Goal: Information Seeking & Learning: Learn about a topic

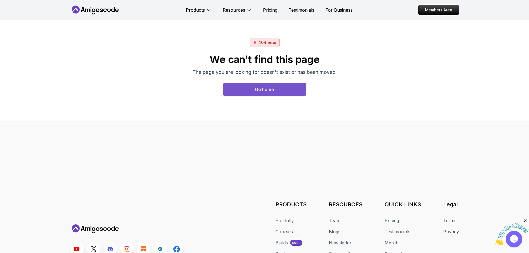
click at [258, 95] on button "Go home" at bounding box center [264, 89] width 83 height 13
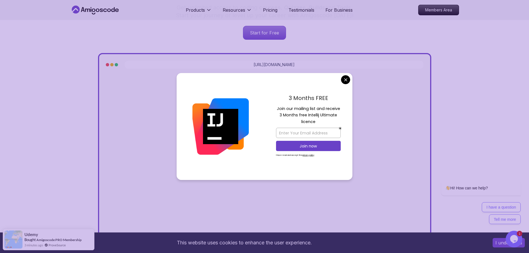
scroll to position [111, 0]
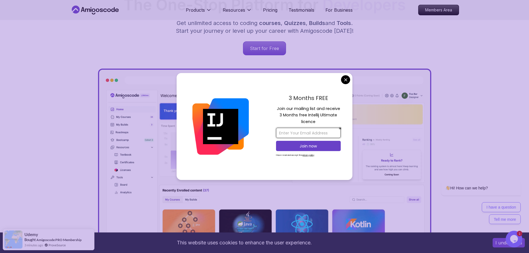
click at [300, 130] on input "email" at bounding box center [308, 133] width 65 height 10
type input "ankushyadu321@gmail.com"
click at [310, 146] on p "Join now" at bounding box center [308, 146] width 53 height 6
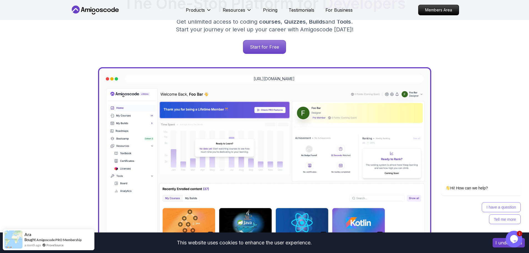
scroll to position [83, 0]
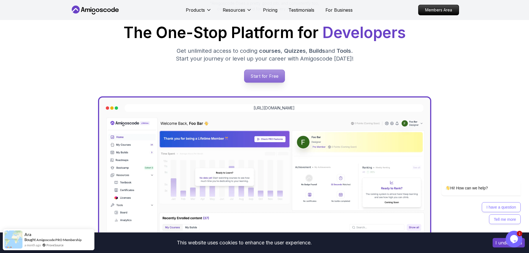
click at [265, 80] on p "Start for Free" at bounding box center [264, 76] width 40 height 13
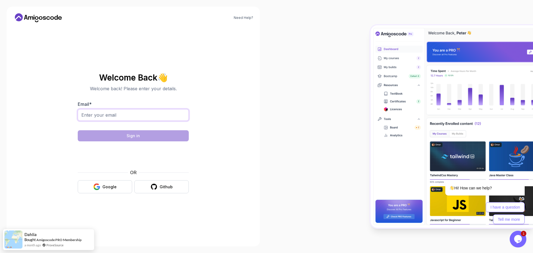
click at [119, 111] on input "Email *" at bounding box center [133, 115] width 111 height 12
type input "ankushyadu321@gmail.com"
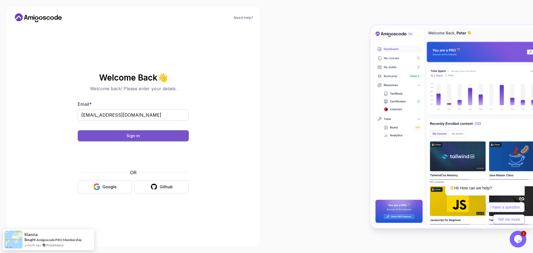
click at [140, 138] on button "Sign in" at bounding box center [133, 135] width 111 height 11
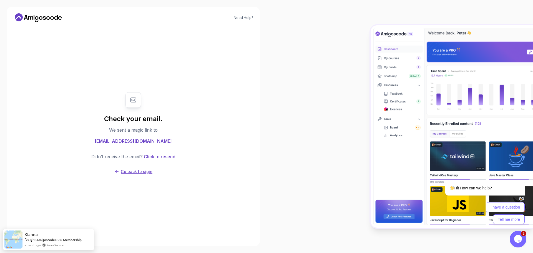
click at [147, 171] on p "Go back to sigin" at bounding box center [137, 172] width 32 height 6
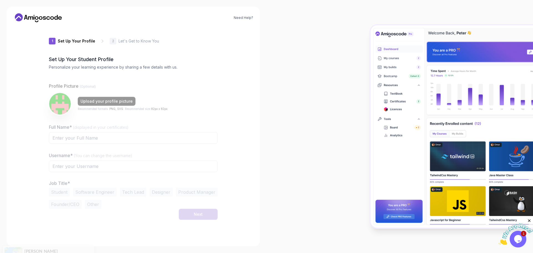
type input "spicycougarc9514"
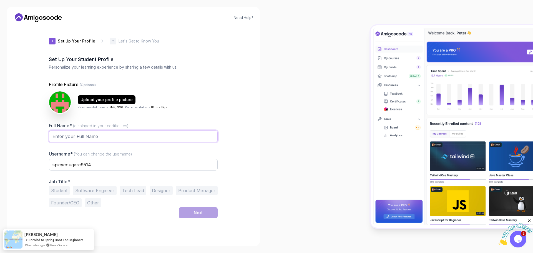
click at [96, 136] on input "Full Name* (displayed in your certificates)" at bounding box center [133, 137] width 169 height 12
type input "[PERSON_NAME]"
click at [100, 165] on input "spicycougarc9514" at bounding box center [133, 165] width 169 height 12
drag, startPoint x: 102, startPoint y: 164, endPoint x: 42, endPoint y: 167, distance: 60.6
click at [42, 167] on div "1 Set Up Your Profile 1 Set Up Your Profile 2 Let's Get to Know You Set Up Your…" at bounding box center [133, 133] width 187 height 213
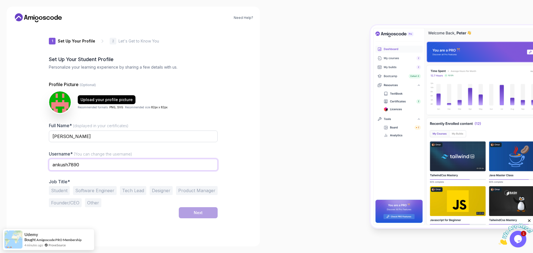
type input "ankush7890"
click at [97, 191] on button "Software Engineer" at bounding box center [95, 190] width 44 height 9
click at [192, 214] on button "Next" at bounding box center [198, 212] width 39 height 11
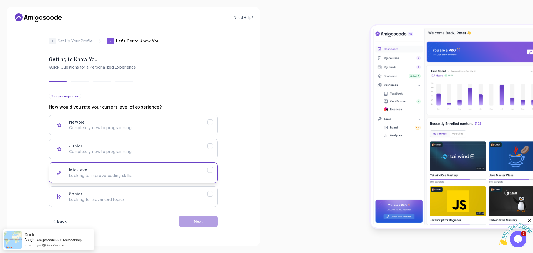
click at [109, 175] on p "Looking to improve coding skills." at bounding box center [138, 176] width 138 height 6
click at [191, 222] on button "Next" at bounding box center [198, 221] width 39 height 11
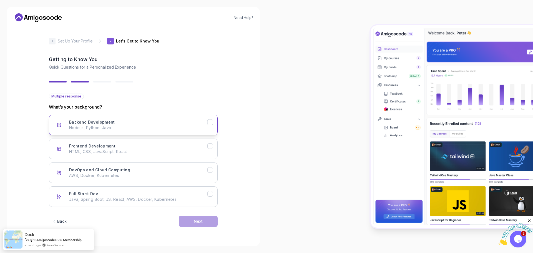
click at [111, 125] on p "Node.js, Python, Java" at bounding box center [138, 128] width 138 height 6
click at [192, 223] on button "Next" at bounding box center [198, 221] width 39 height 11
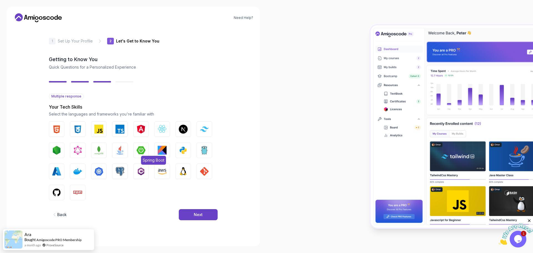
click at [141, 151] on img "button" at bounding box center [141, 150] width 9 height 9
click at [119, 147] on img "button" at bounding box center [120, 150] width 9 height 9
click at [117, 168] on img "button" at bounding box center [120, 171] width 9 height 9
click at [59, 191] on img "button" at bounding box center [56, 192] width 9 height 9
click at [190, 215] on button "Next" at bounding box center [198, 214] width 39 height 11
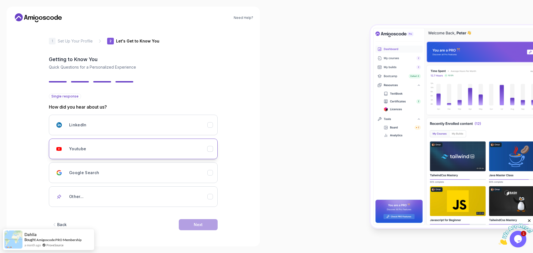
click at [211, 149] on icon "Youtube" at bounding box center [210, 148] width 5 height 5
drag, startPoint x: 211, startPoint y: 172, endPoint x: 217, endPoint y: 158, distance: 15.5
click at [212, 170] on icon "Google Search" at bounding box center [210, 172] width 5 height 5
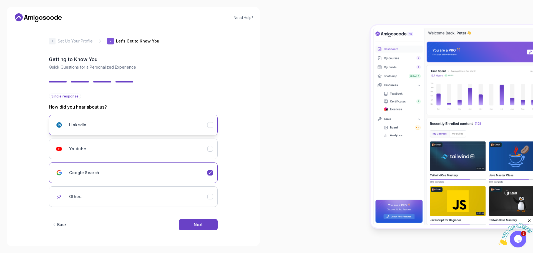
click at [210, 126] on icon "LinkedIn" at bounding box center [210, 125] width 3 height 2
click at [211, 154] on button "Youtube" at bounding box center [133, 149] width 169 height 21
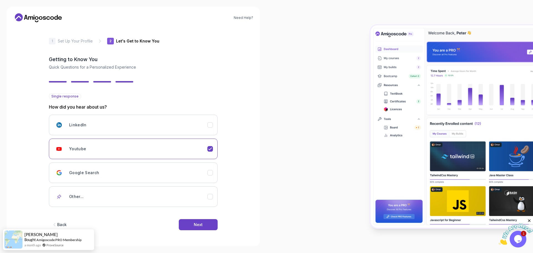
click at [198, 231] on div "Back Next" at bounding box center [133, 224] width 169 height 29
click at [199, 224] on div "Next" at bounding box center [198, 225] width 9 height 6
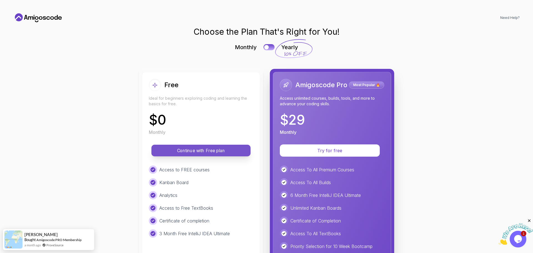
click at [200, 152] on p "Continue with Free plan" at bounding box center [201, 151] width 87 height 6
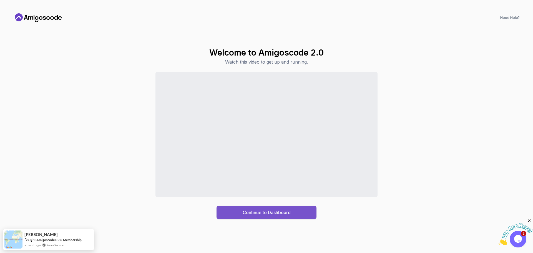
click at [261, 214] on div "Continue to Dashboard" at bounding box center [267, 212] width 48 height 7
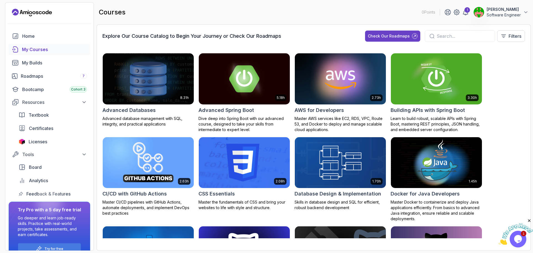
drag, startPoint x: 254, startPoint y: 0, endPoint x: 509, endPoint y: 56, distance: 261.4
click at [509, 56] on div "8.31h Advanced Databases Advanced database management with SQL, integrity, and …" at bounding box center [314, 145] width 423 height 185
click at [158, 87] on img at bounding box center [149, 79] width 96 height 54
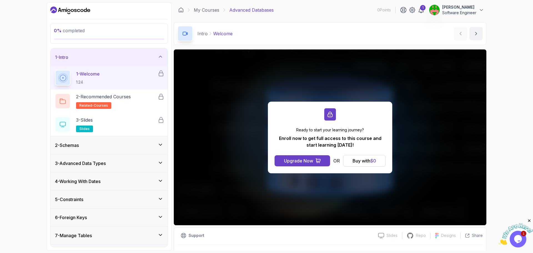
click at [160, 144] on icon at bounding box center [161, 145] width 6 height 6
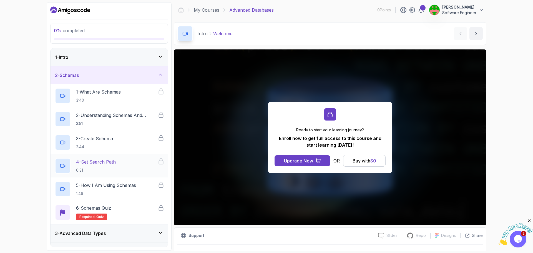
click at [100, 165] on p "4 - Set Search Path" at bounding box center [96, 162] width 40 height 7
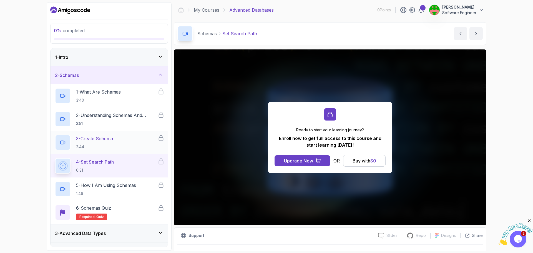
click at [105, 142] on h2 "3 - Create Schema 2:44" at bounding box center [94, 142] width 37 height 14
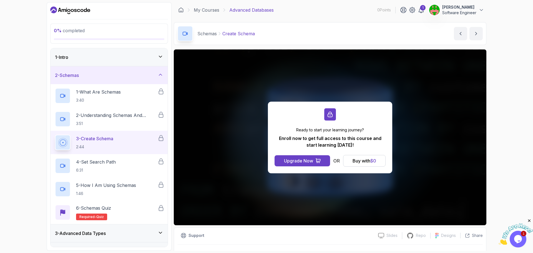
click at [158, 78] on div "2 - Schemas" at bounding box center [109, 75] width 108 height 7
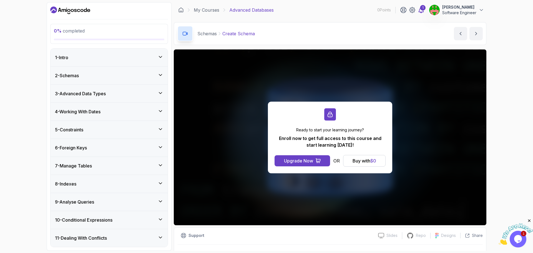
click at [422, 10] on div "1" at bounding box center [423, 8] width 6 height 6
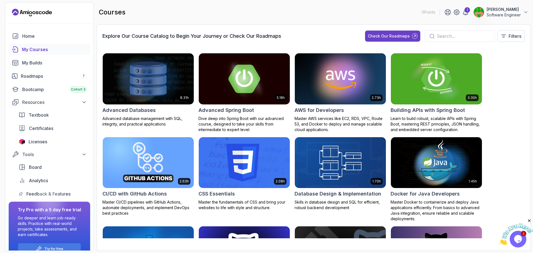
click at [251, 77] on img at bounding box center [245, 79] width 96 height 54
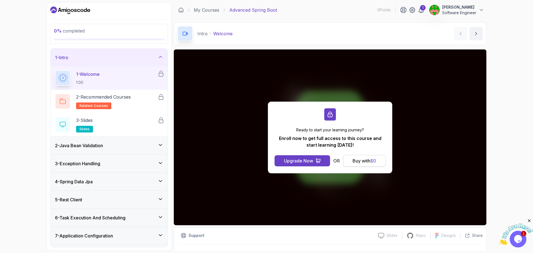
click at [364, 156] on button "Buy with $ 0" at bounding box center [364, 161] width 43 height 12
click at [363, 161] on div "Buy with $ 0" at bounding box center [365, 161] width 24 height 7
click at [96, 71] on p "1 - Welcome" at bounding box center [88, 74] width 24 height 7
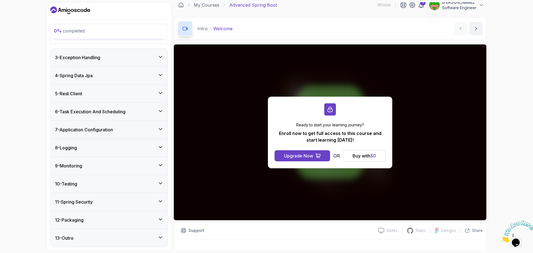
scroll to position [13, 0]
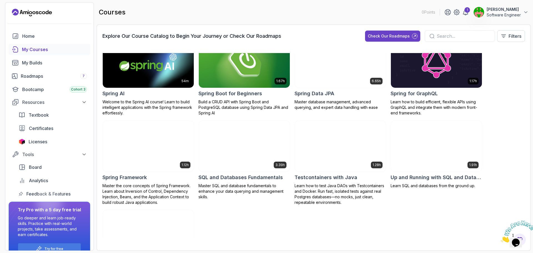
scroll to position [816, 0]
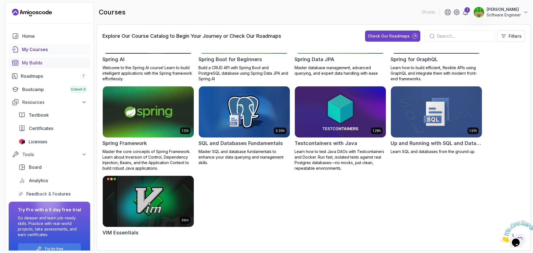
click at [39, 63] on div "My Builds" at bounding box center [54, 62] width 65 height 7
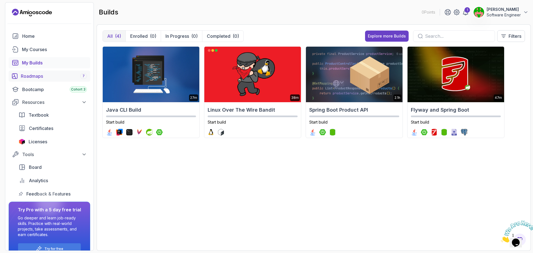
click at [34, 74] on div "Roadmaps 7" at bounding box center [54, 76] width 66 height 7
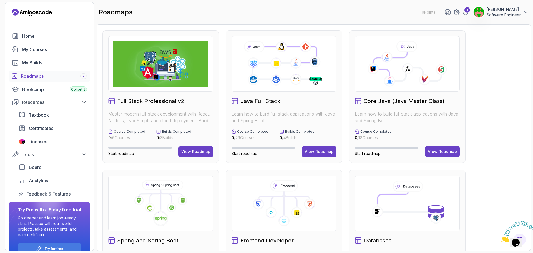
click at [176, 76] on img at bounding box center [161, 64] width 96 height 46
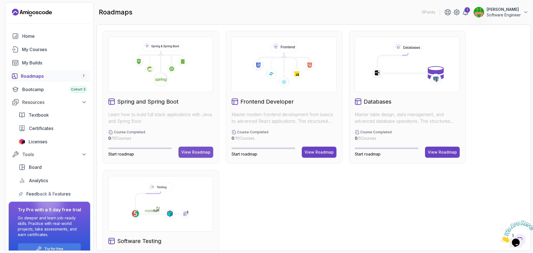
click at [193, 154] on div "View Roadmap" at bounding box center [195, 152] width 29 height 6
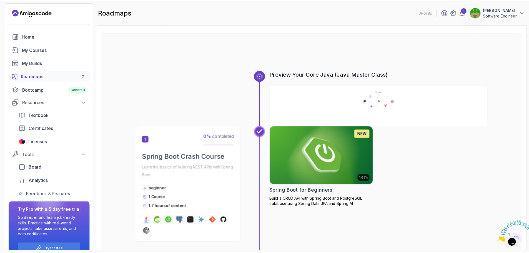
scroll to position [83, 0]
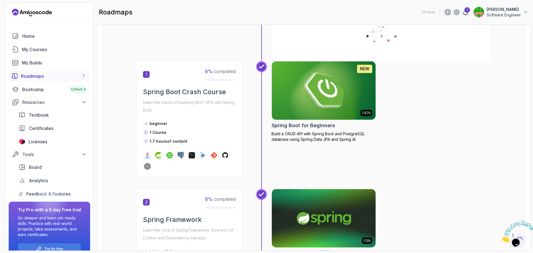
click at [328, 81] on img at bounding box center [323, 90] width 109 height 61
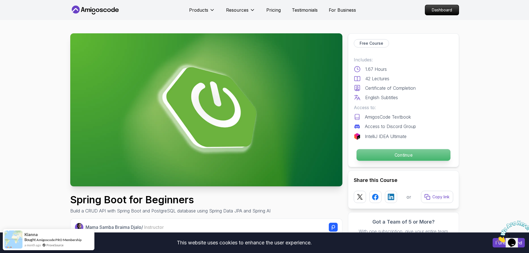
click at [406, 156] on p "Continue" at bounding box center [403, 155] width 94 height 12
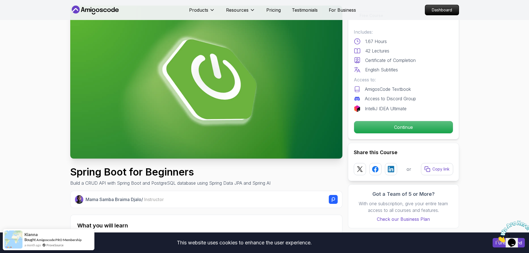
scroll to position [111, 0]
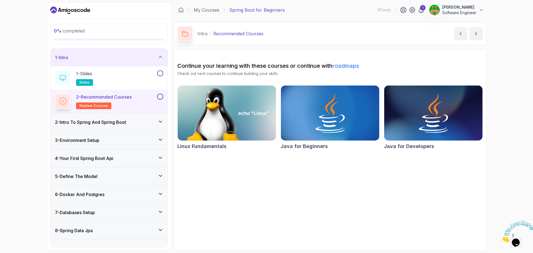
click at [257, 178] on section "Continue your learning with these courses or continue with roadmaps Check out n…" at bounding box center [330, 149] width 313 height 201
click at [424, 117] on img at bounding box center [433, 113] width 103 height 58
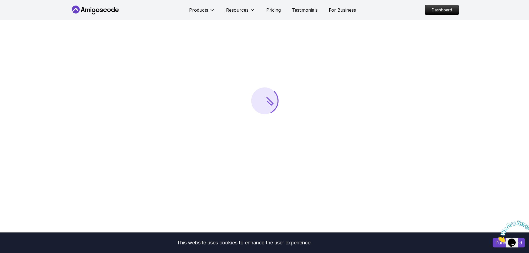
scroll to position [111, 0]
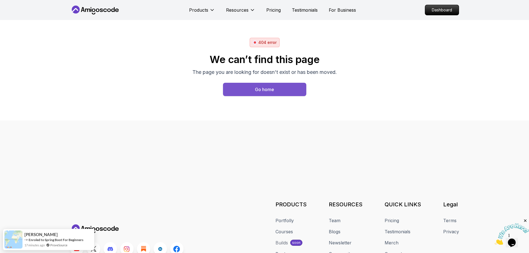
click at [261, 90] on div "Go home" at bounding box center [264, 89] width 19 height 7
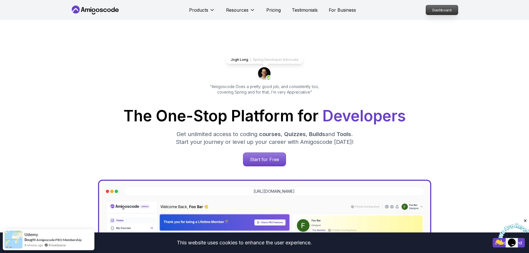
click at [440, 11] on p "Dashboard" at bounding box center [442, 9] width 32 height 9
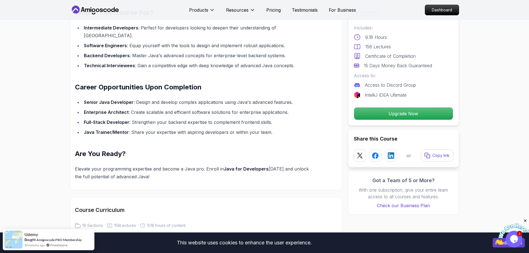
scroll to position [528, 0]
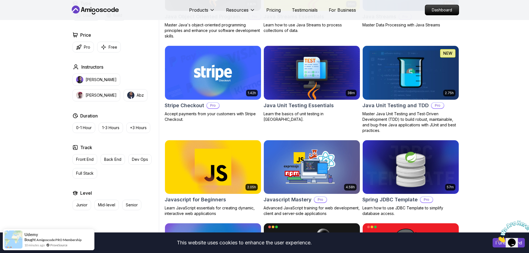
scroll to position [1000, 0]
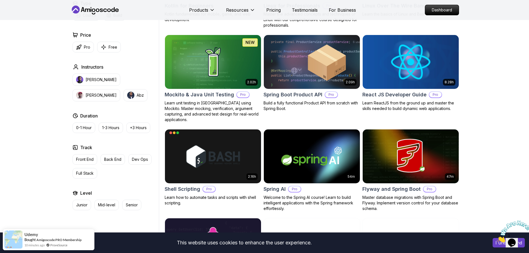
scroll to position [1250, 0]
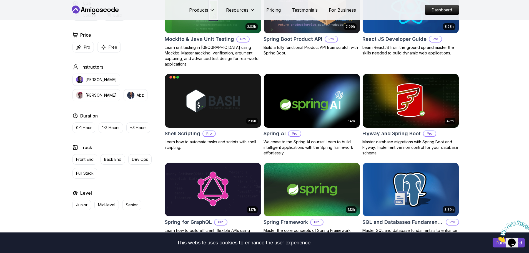
click at [308, 89] on img at bounding box center [311, 101] width 101 height 56
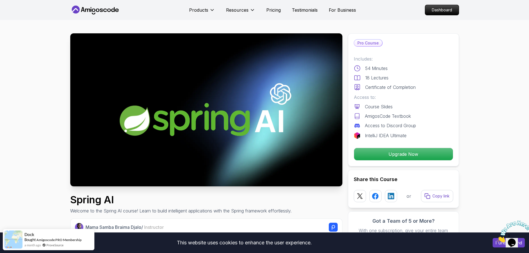
click at [204, 96] on img at bounding box center [206, 109] width 272 height 153
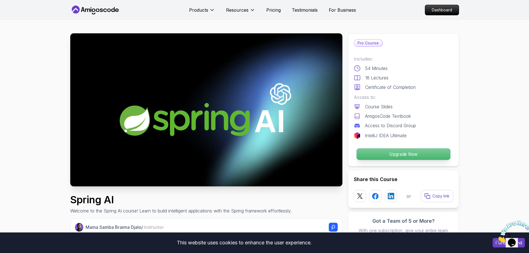
click at [396, 155] on p "Upgrade Now" at bounding box center [403, 154] width 94 height 12
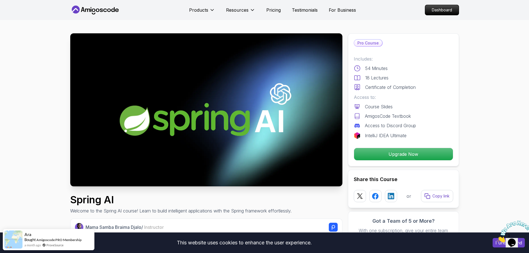
click at [392, 135] on p "IntelliJ IDEA Ultimate" at bounding box center [386, 135] width 42 height 7
click at [366, 45] on p "Pro Course" at bounding box center [368, 43] width 28 height 7
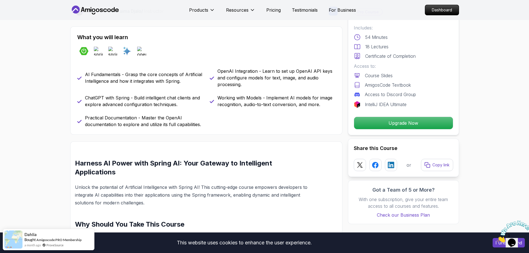
scroll to position [111, 0]
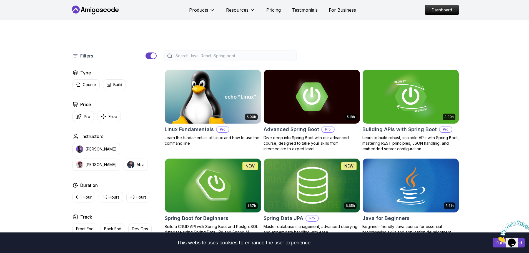
scroll to position [111, 0]
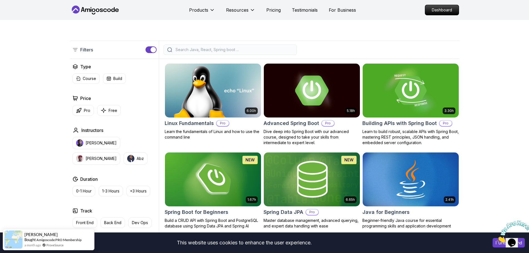
click at [338, 91] on img at bounding box center [311, 90] width 101 height 56
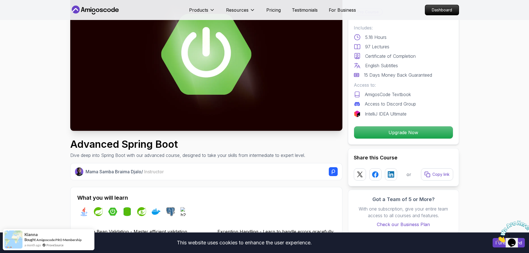
scroll to position [83, 0]
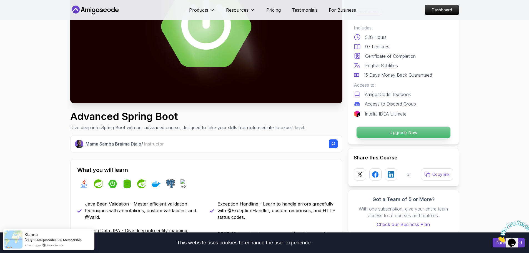
click at [397, 134] on p "Upgrade Now" at bounding box center [403, 133] width 94 height 12
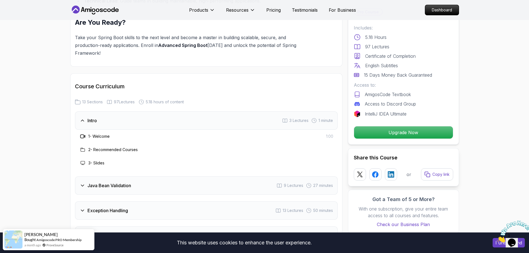
scroll to position [700, 0]
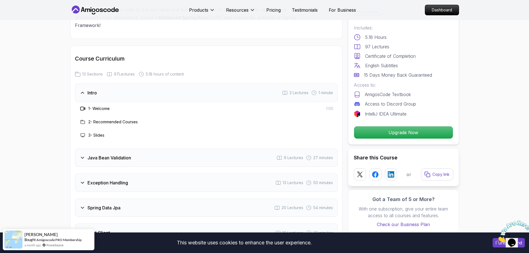
click at [99, 106] on h3 "1 - Welcome" at bounding box center [98, 109] width 21 height 6
click at [80, 106] on icon at bounding box center [83, 109] width 6 height 6
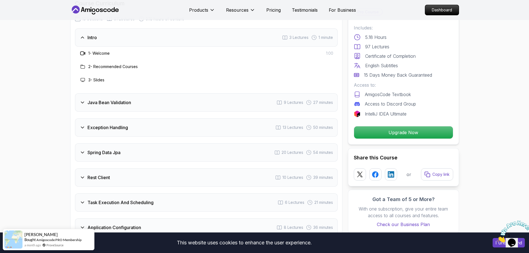
scroll to position [756, 0]
click at [114, 99] on h3 "Java Bean Validation" at bounding box center [110, 102] width 44 height 7
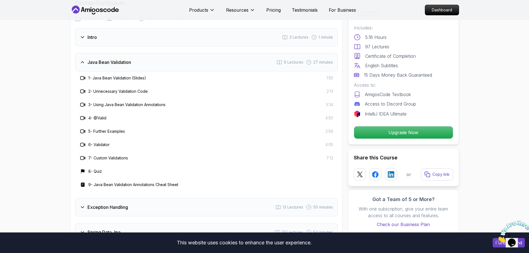
click at [93, 169] on h3 "8 - Quiz" at bounding box center [95, 172] width 14 height 6
click at [115, 75] on h3 "1 - Java Bean Validation (Slides)" at bounding box center [117, 78] width 58 height 6
